Goal: Information Seeking & Learning: Learn about a topic

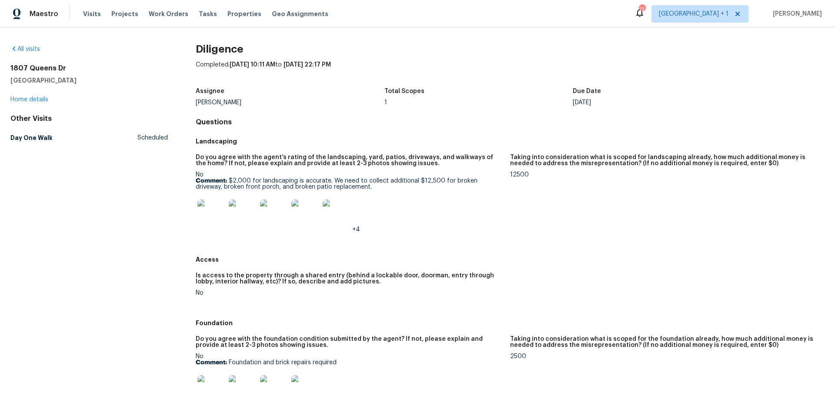
click at [213, 211] on img at bounding box center [211, 214] width 28 height 28
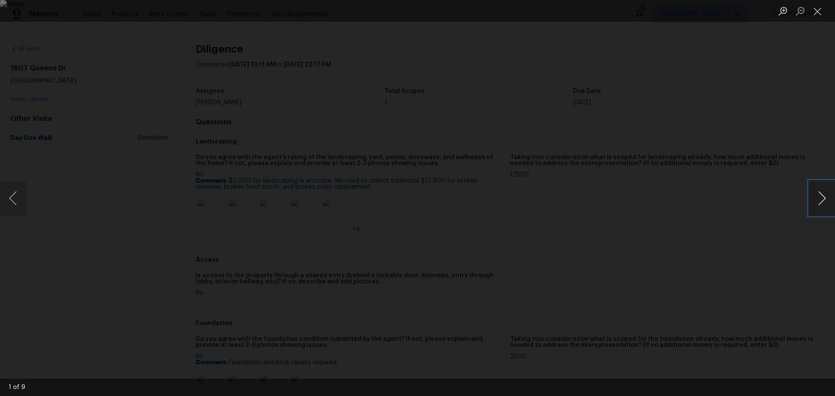
click at [830, 199] on button "Next image" at bounding box center [822, 198] width 26 height 35
click at [815, 201] on button "Next image" at bounding box center [822, 198] width 26 height 35
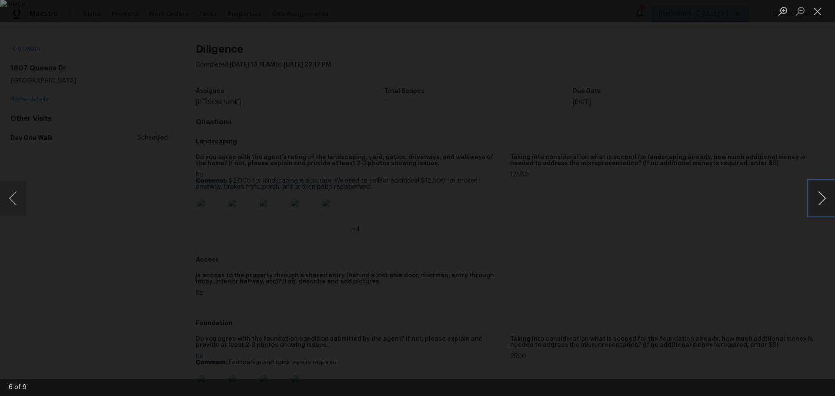
click at [815, 201] on button "Next image" at bounding box center [822, 198] width 26 height 35
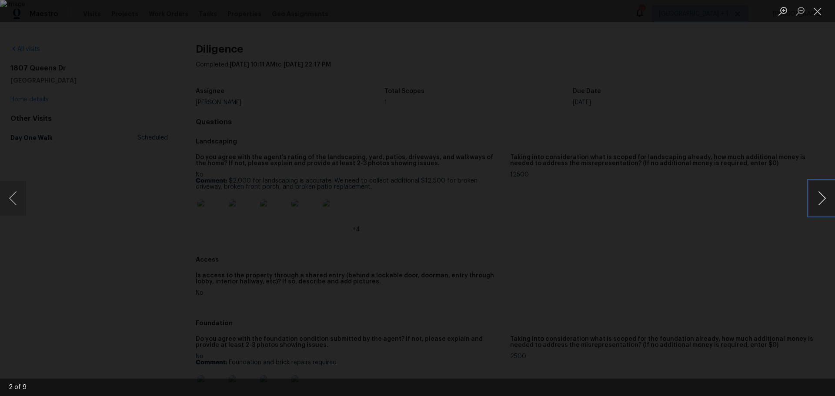
click at [815, 201] on button "Next image" at bounding box center [822, 198] width 26 height 35
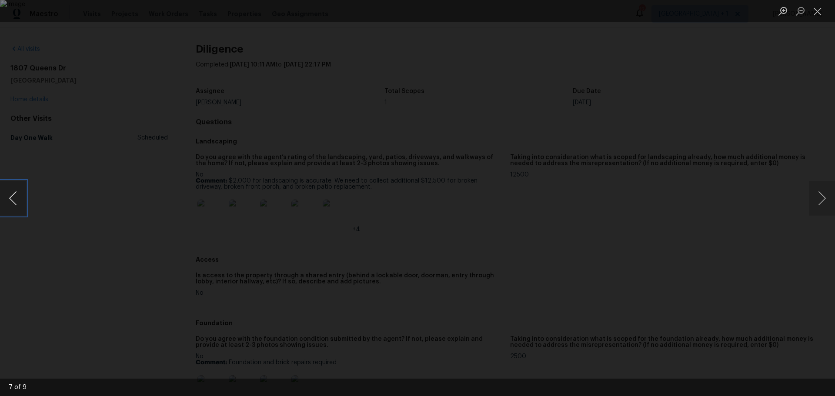
click at [17, 205] on button "Previous image" at bounding box center [13, 198] width 26 height 35
click at [19, 208] on button "Previous image" at bounding box center [13, 198] width 26 height 35
click at [19, 207] on button "Previous image" at bounding box center [13, 198] width 26 height 35
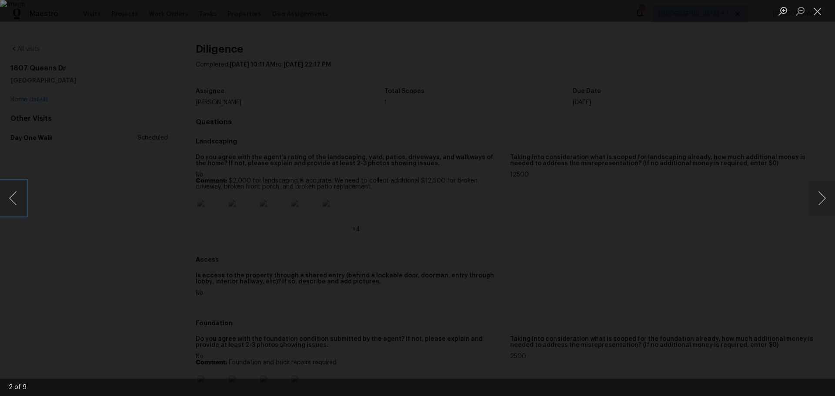
drag, startPoint x: 15, startPoint y: 208, endPoint x: 49, endPoint y: 198, distance: 35.5
click at [15, 207] on button "Previous image" at bounding box center [13, 198] width 26 height 35
click at [823, 202] on button "Next image" at bounding box center [822, 198] width 26 height 35
click at [13, 202] on button "Previous image" at bounding box center [13, 198] width 26 height 35
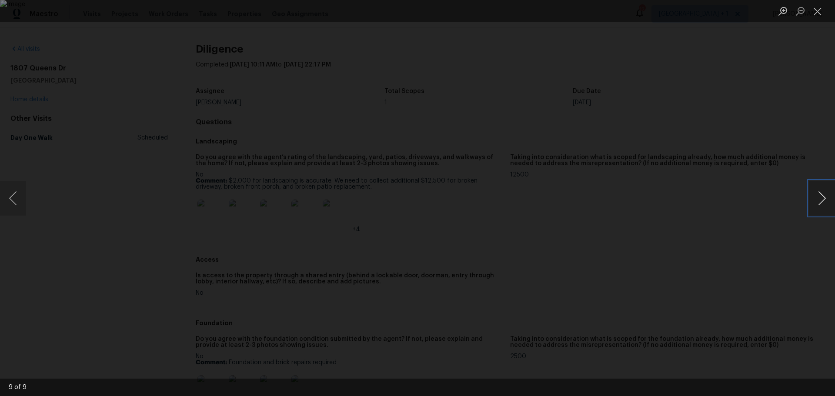
click at [825, 198] on button "Next image" at bounding box center [822, 198] width 26 height 35
click at [7, 197] on button "Previous image" at bounding box center [13, 198] width 26 height 35
click at [51, 181] on div "Lightbox" at bounding box center [417, 198] width 835 height 396
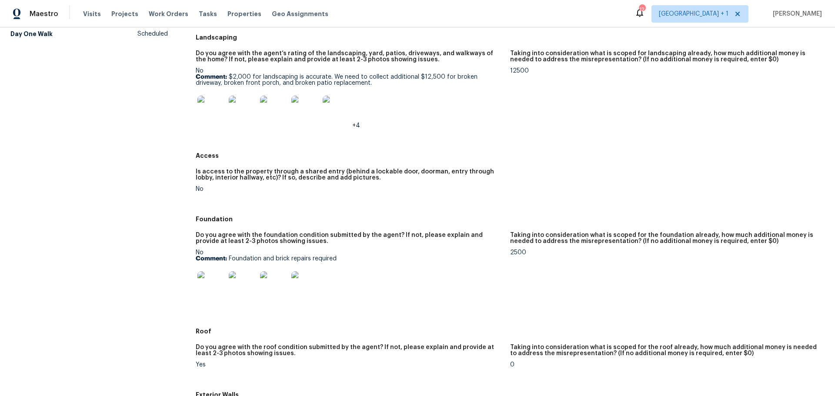
scroll to position [130, 0]
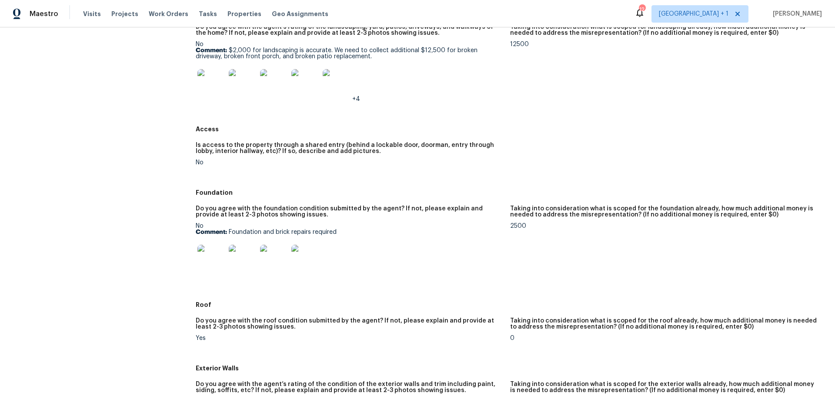
click at [207, 256] on img at bounding box center [211, 259] width 28 height 28
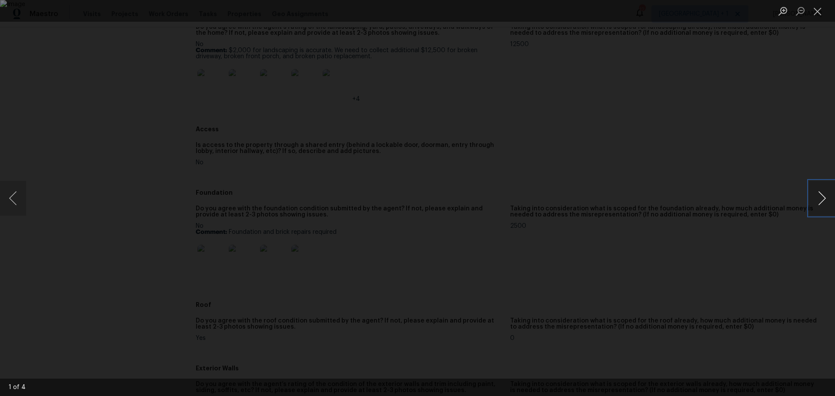
click at [822, 199] on button "Next image" at bounding box center [822, 198] width 26 height 35
click at [19, 189] on button "Previous image" at bounding box center [13, 198] width 26 height 35
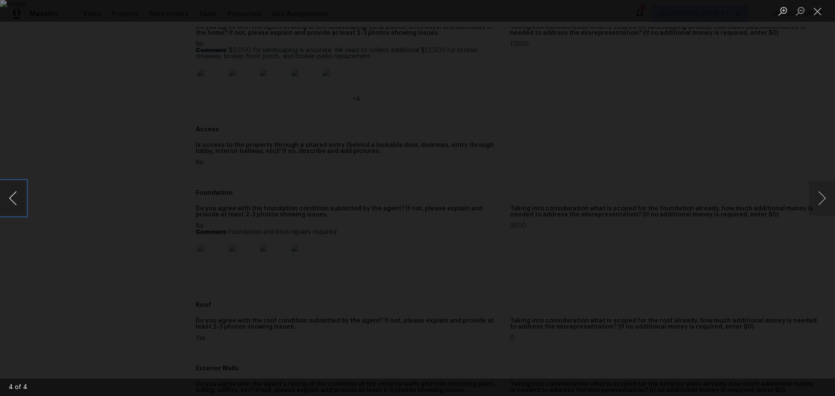
click at [19, 189] on button "Previous image" at bounding box center [13, 198] width 26 height 35
click at [7, 205] on button "Previous image" at bounding box center [13, 198] width 26 height 35
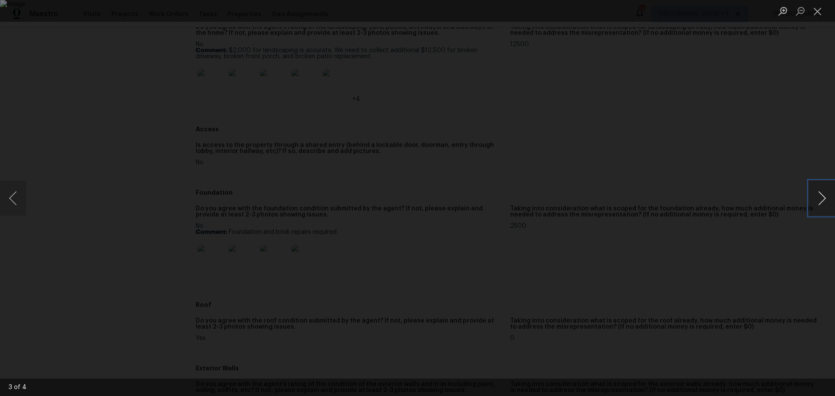
click at [819, 207] on button "Next image" at bounding box center [822, 198] width 26 height 35
click at [820, 206] on button "Next image" at bounding box center [822, 198] width 26 height 35
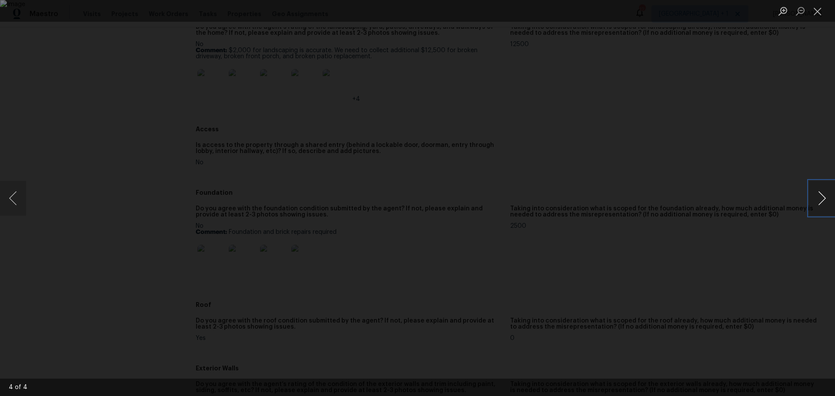
click at [820, 206] on button "Next image" at bounding box center [822, 198] width 26 height 35
click at [0, 193] on button "Previous image" at bounding box center [13, 198] width 26 height 35
click at [2, 190] on button "Previous image" at bounding box center [13, 198] width 26 height 35
click at [823, 189] on button "Next image" at bounding box center [822, 198] width 26 height 35
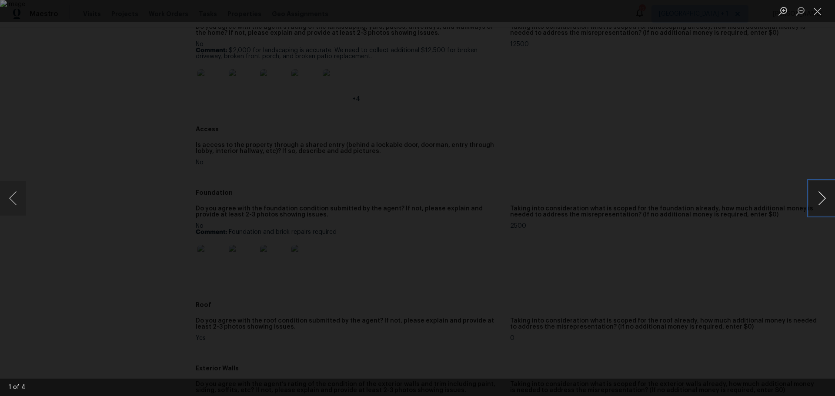
click at [819, 193] on button "Next image" at bounding box center [822, 198] width 26 height 35
click at [6, 201] on button "Previous image" at bounding box center [13, 198] width 26 height 35
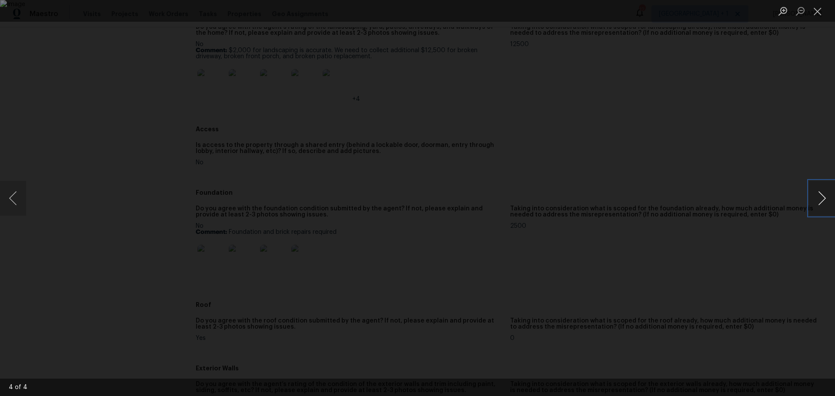
click at [823, 199] on button "Next image" at bounding box center [822, 198] width 26 height 35
click at [7, 206] on button "Previous image" at bounding box center [13, 198] width 26 height 35
click at [23, 204] on button "Previous image" at bounding box center [13, 198] width 26 height 35
click at [1, 197] on button "Previous image" at bounding box center [13, 198] width 26 height 35
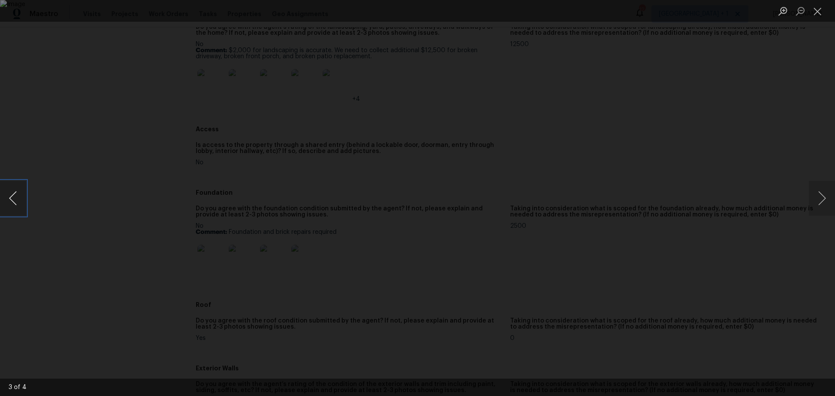
click at [1, 197] on button "Previous image" at bounding box center [13, 198] width 26 height 35
click at [21, 199] on button "Previous image" at bounding box center [13, 198] width 26 height 35
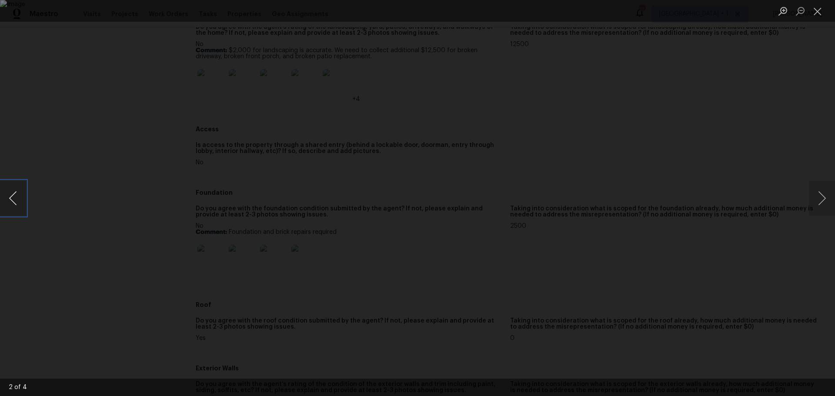
click at [21, 199] on button "Previous image" at bounding box center [13, 198] width 26 height 35
click at [731, 74] on div "Lightbox" at bounding box center [417, 198] width 835 height 396
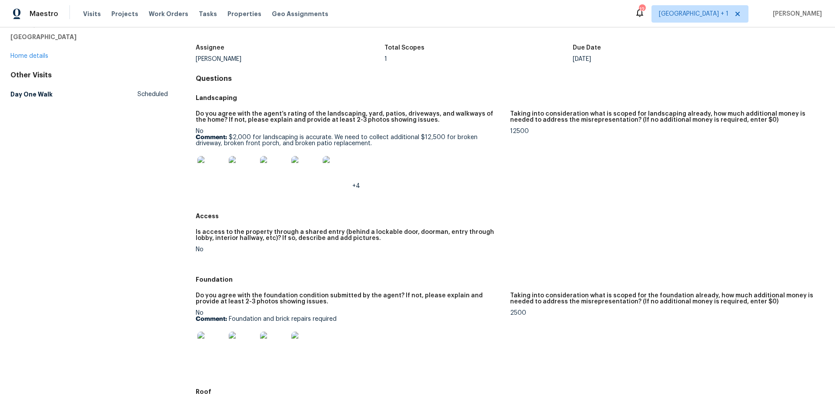
scroll to position [0, 0]
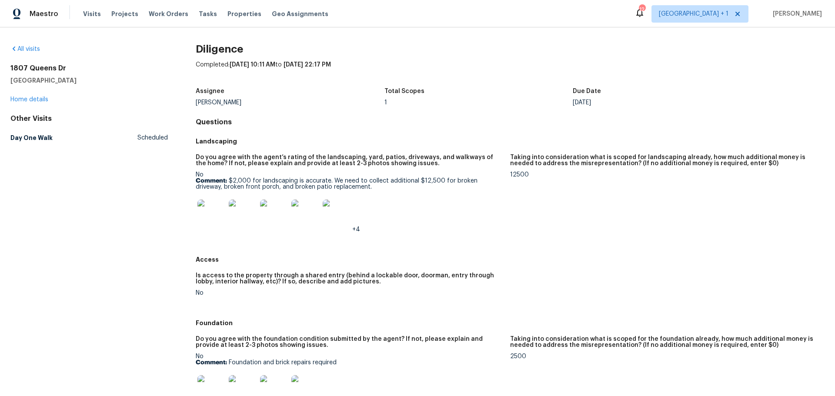
drag, startPoint x: 434, startPoint y: 213, endPoint x: 783, endPoint y: 250, distance: 351.2
click at [783, 250] on div "Do you agree with the agent’s rating of the landscaping, yard, patios, driveway…" at bounding box center [510, 200] width 629 height 103
